Goal: Task Accomplishment & Management: Manage account settings

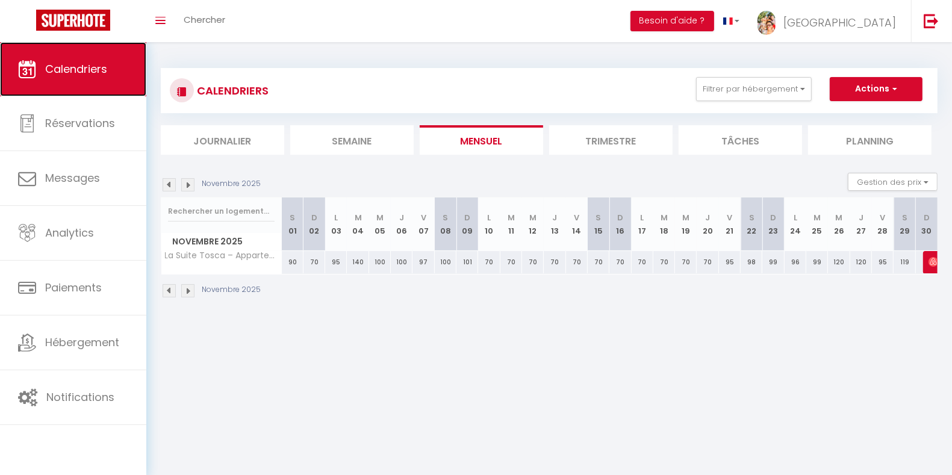
click at [74, 80] on link "Calendriers" at bounding box center [73, 69] width 146 height 54
click at [170, 186] on img at bounding box center [169, 184] width 13 height 13
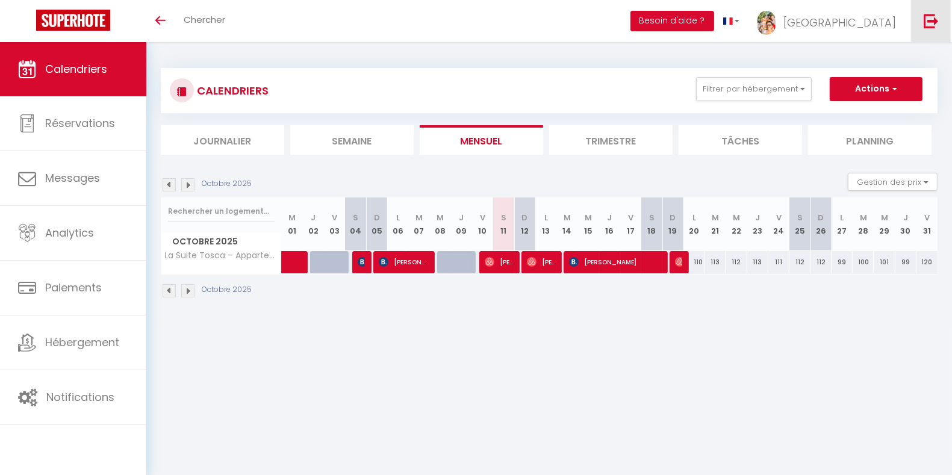
click at [928, 19] on img at bounding box center [931, 20] width 15 height 15
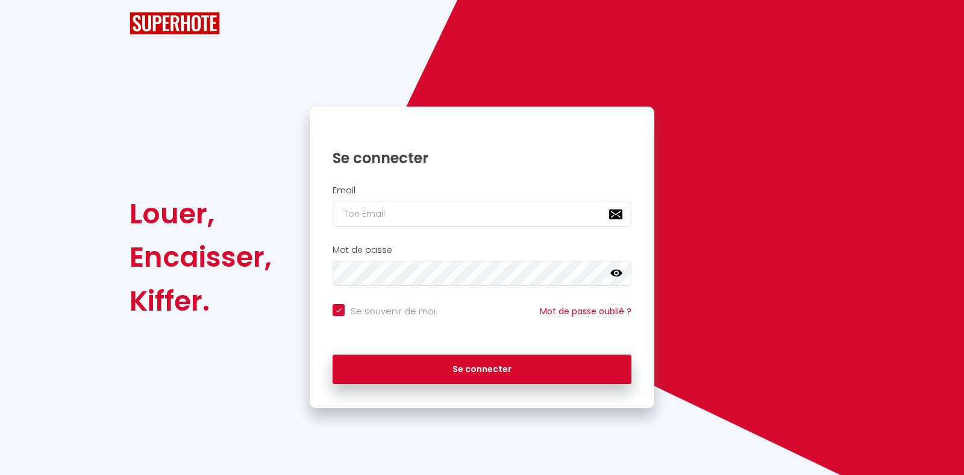
checkbox input "true"
type input "[EMAIL_ADDRESS][DOMAIN_NAME]"
checkbox input "true"
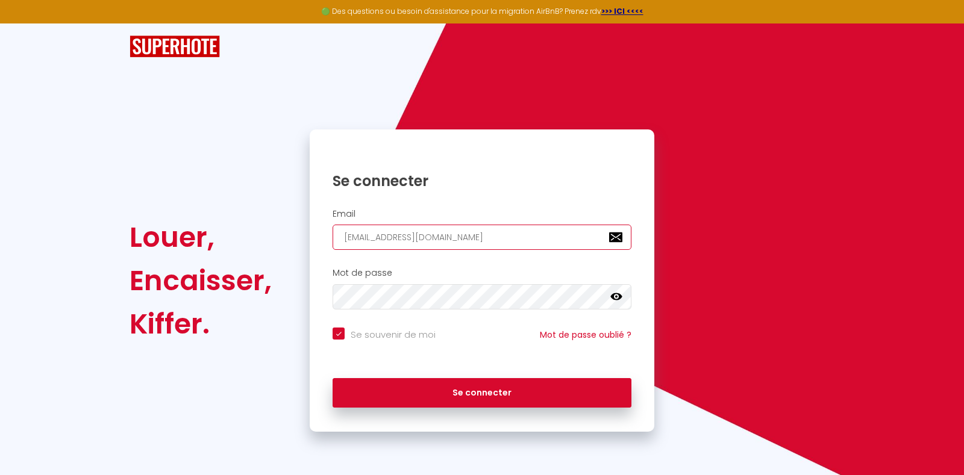
click at [594, 232] on input "[EMAIL_ADDRESS][DOMAIN_NAME]" at bounding box center [482, 237] width 299 height 25
drag, startPoint x: 585, startPoint y: 236, endPoint x: 149, endPoint y: 296, distance: 439.7
click at [149, 296] on div "Louer, Encaisser, [PERSON_NAME]. Se connecter Email [EMAIL_ADDRESS][DOMAIN_NAME…" at bounding box center [482, 281] width 720 height 302
type input "c"
checkbox input "true"
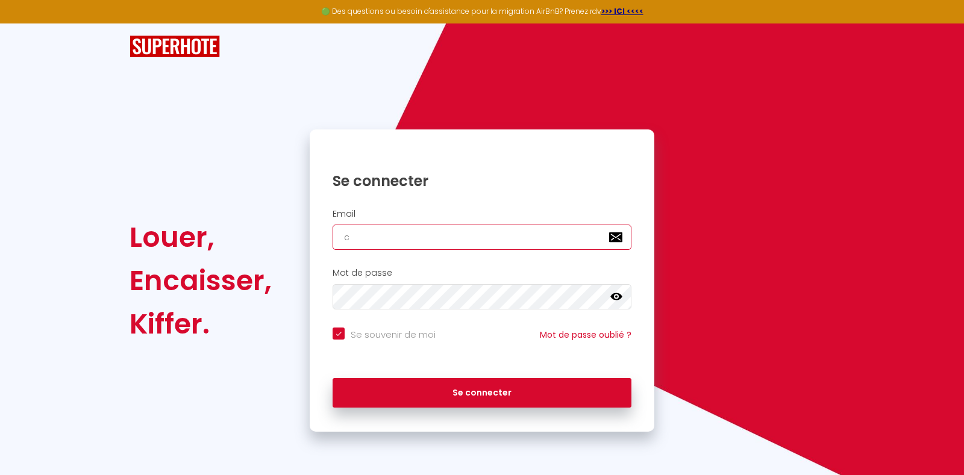
type input "co"
checkbox input "true"
type input "con"
checkbox input "true"
type input "[EMAIL_ADDRESS][DOMAIN_NAME]"
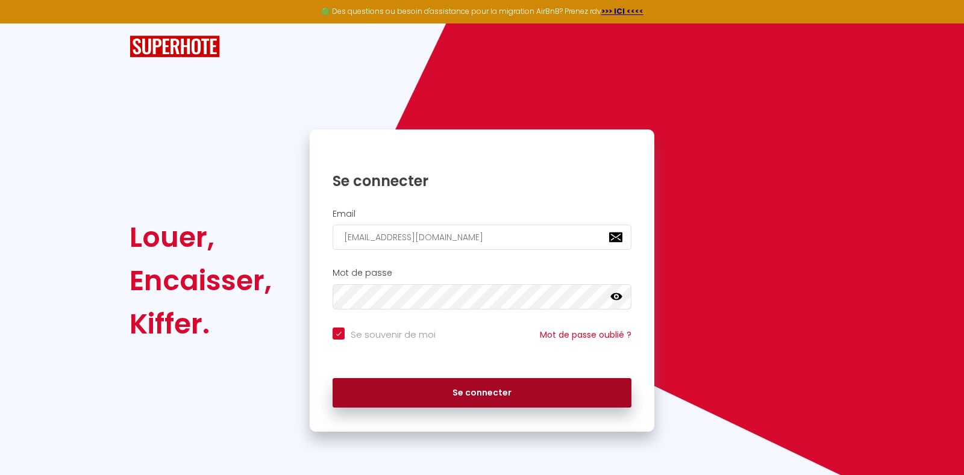
click at [467, 389] on button "Se connecter" at bounding box center [482, 393] width 299 height 30
checkbox input "true"
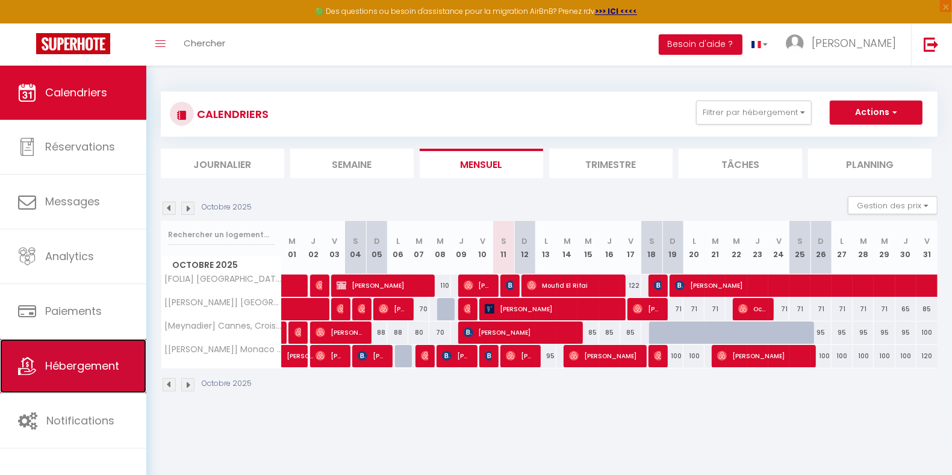
click at [74, 372] on span "Hébergement" at bounding box center [82, 365] width 74 height 15
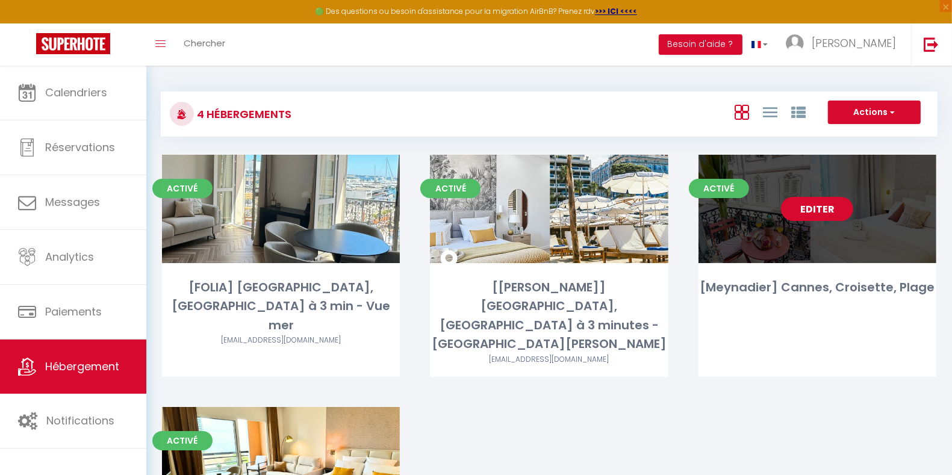
click at [819, 213] on link "Editer" at bounding box center [817, 209] width 72 height 24
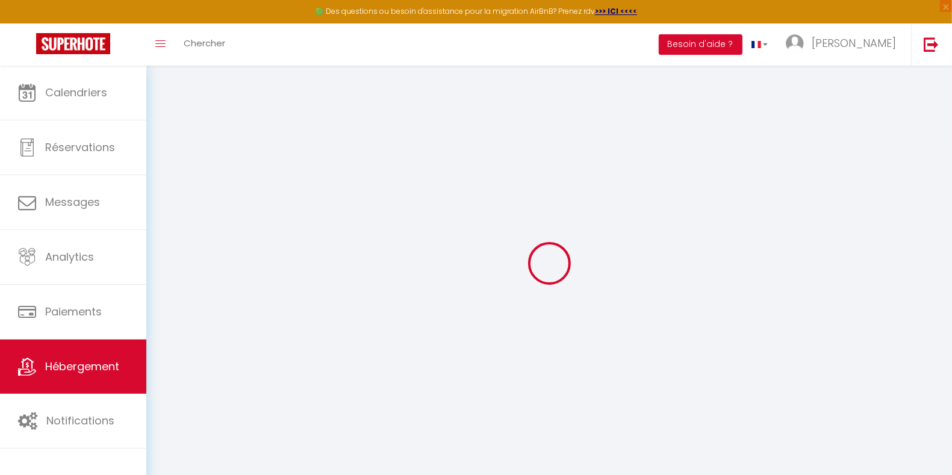
select select "+ 23 %"
select select "+ 31 %"
select select "+ 8 %"
select select "+ 15 %"
select select
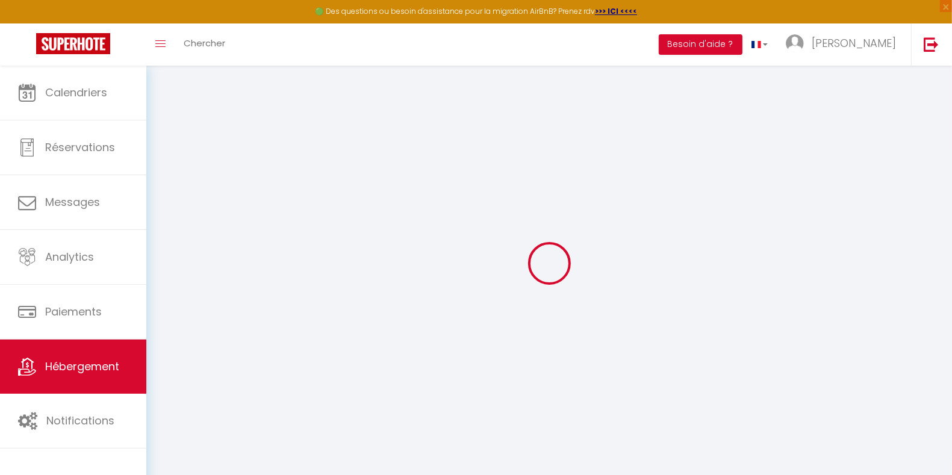
checkbox input "false"
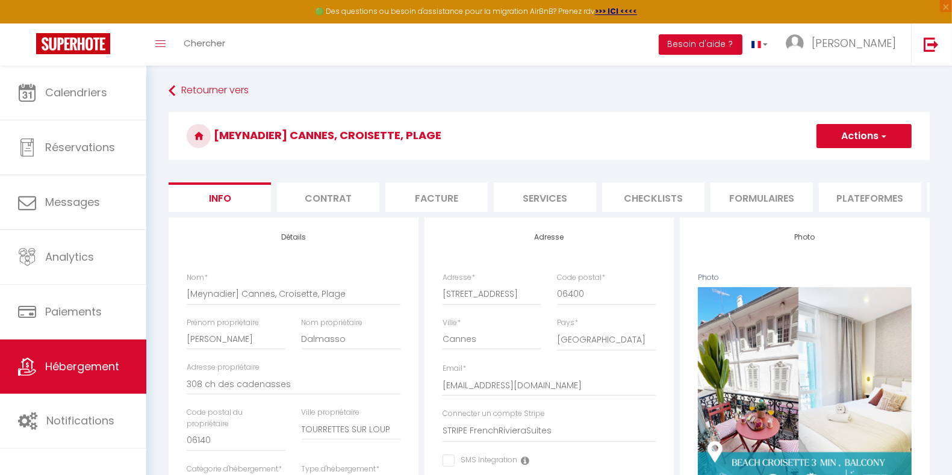
click at [858, 196] on li "Plateformes" at bounding box center [870, 198] width 102 height 30
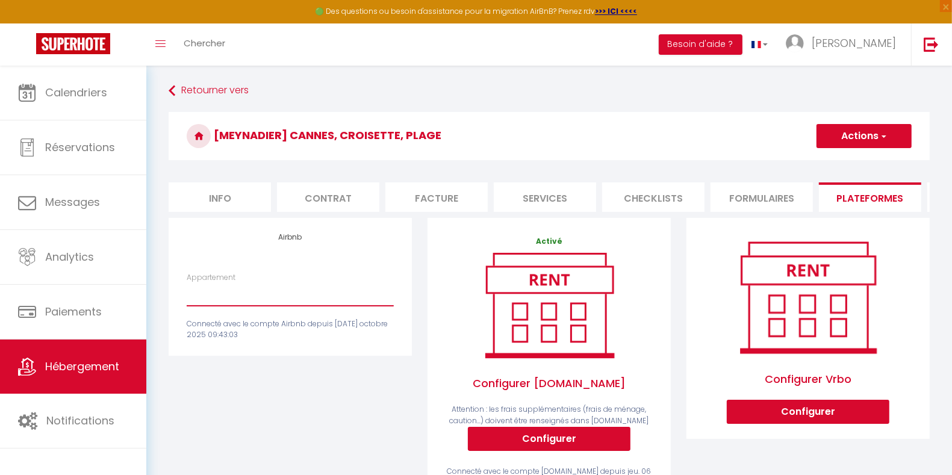
click at [249, 306] on select "Meynadier · Luxury Suite ~ Balcony ~1 min Croisette & Palais - [EMAIL_ADDRESS][…" at bounding box center [290, 294] width 207 height 23
select select "4764-1347831001313428765"
click at [187, 294] on select "Meynadier · Luxury Suite ~ Balcony ~1 min Croisette & Palais - [EMAIL_ADDRESS][…" at bounding box center [290, 294] width 207 height 23
